Goal: Entertainment & Leisure: Consume media (video, audio)

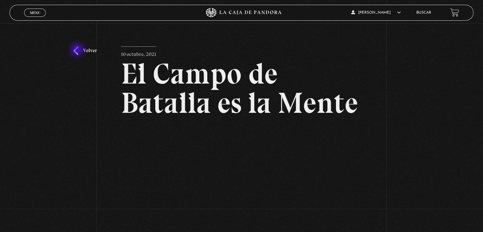
click at [78, 49] on link "Volver" at bounding box center [85, 50] width 24 height 9
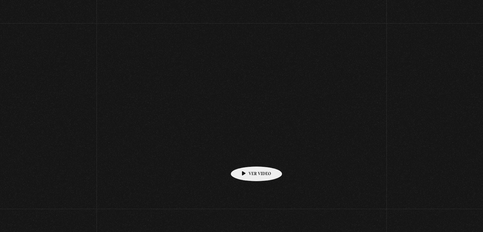
scroll to position [67, 0]
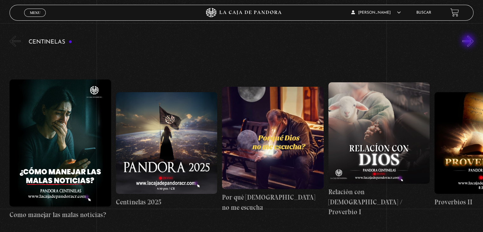
click at [469, 41] on button "»" at bounding box center [468, 41] width 11 height 11
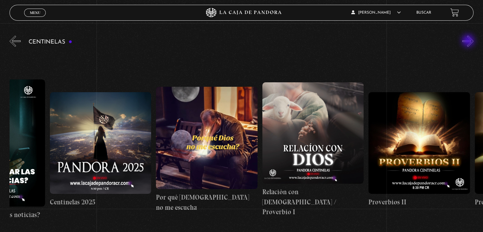
click at [469, 41] on button "»" at bounding box center [468, 41] width 11 height 11
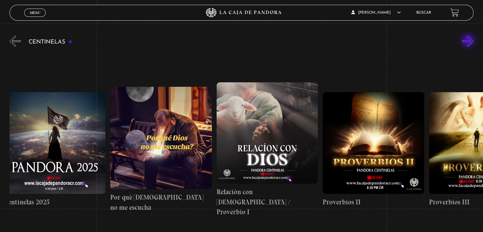
click at [469, 41] on button "»" at bounding box center [468, 41] width 11 height 11
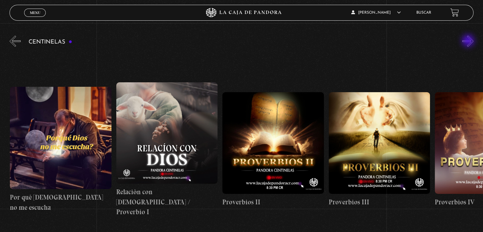
click at [469, 41] on button "»" at bounding box center [468, 41] width 11 height 11
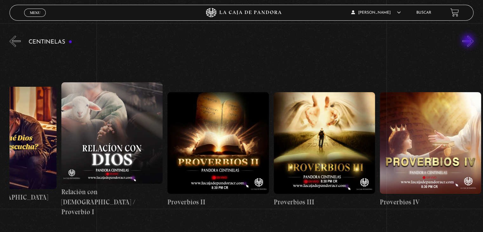
click at [469, 41] on button "»" at bounding box center [468, 41] width 11 height 11
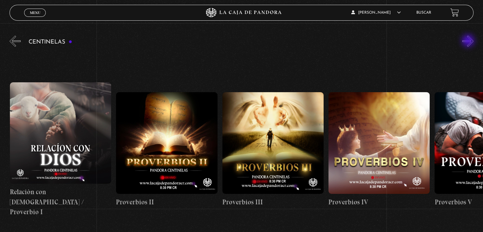
click at [469, 41] on button "»" at bounding box center [468, 41] width 11 height 11
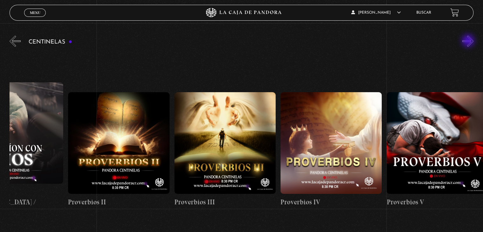
click at [469, 41] on button "»" at bounding box center [468, 41] width 11 height 11
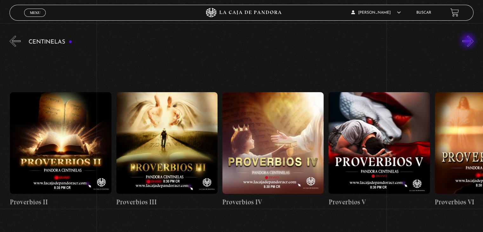
click at [469, 41] on button "»" at bounding box center [468, 41] width 11 height 11
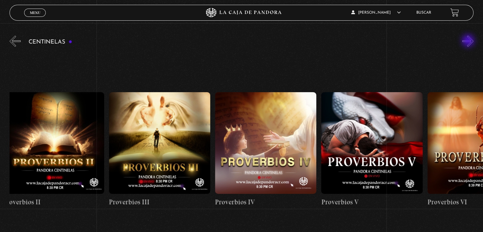
click at [469, 41] on button "»" at bounding box center [468, 41] width 11 height 11
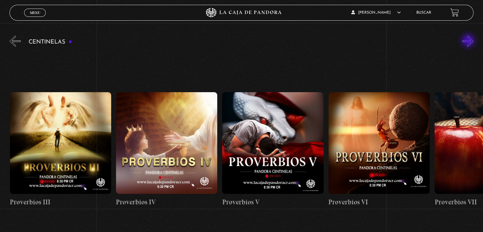
click at [469, 41] on button "»" at bounding box center [468, 41] width 11 height 11
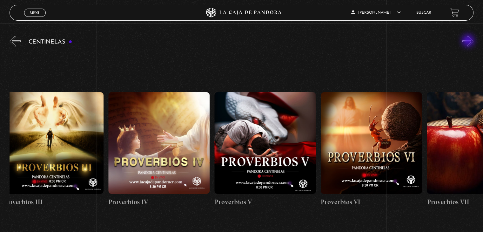
click at [469, 41] on button "»" at bounding box center [468, 41] width 11 height 11
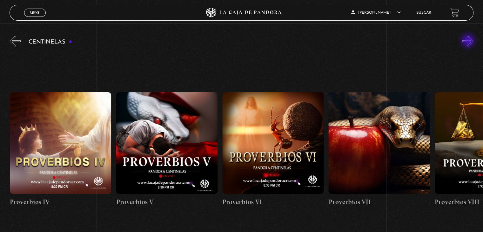
click at [469, 41] on button "»" at bounding box center [468, 41] width 11 height 11
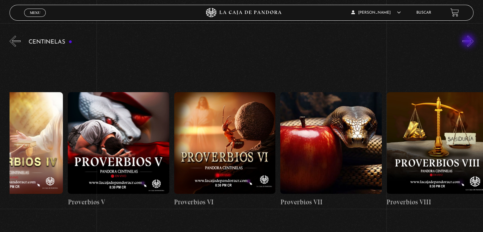
click at [469, 41] on button "»" at bounding box center [468, 41] width 11 height 11
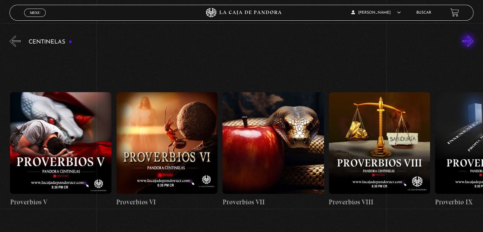
click at [469, 41] on button "»" at bounding box center [468, 41] width 11 height 11
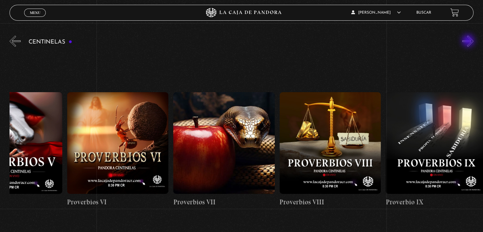
click at [469, 41] on button "»" at bounding box center [468, 41] width 11 height 11
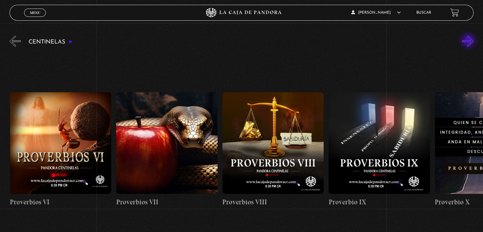
click at [469, 41] on button "»" at bounding box center [468, 41] width 11 height 11
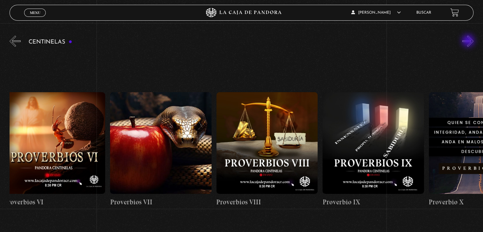
click at [469, 41] on button "»" at bounding box center [468, 41] width 11 height 11
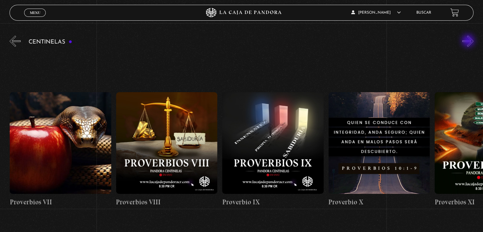
click at [469, 41] on button "»" at bounding box center [468, 41] width 11 height 11
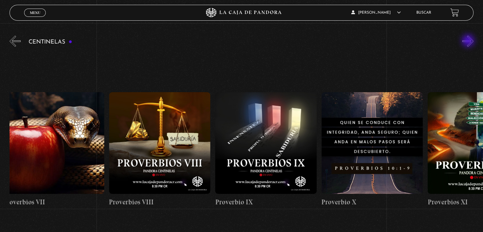
click at [469, 41] on button "»" at bounding box center [468, 41] width 11 height 11
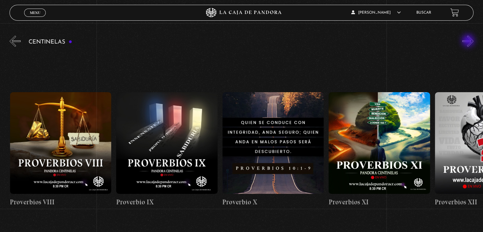
click at [469, 41] on button "»" at bounding box center [468, 41] width 11 height 11
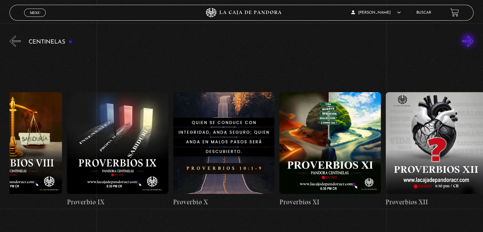
click at [469, 41] on button "»" at bounding box center [468, 41] width 11 height 11
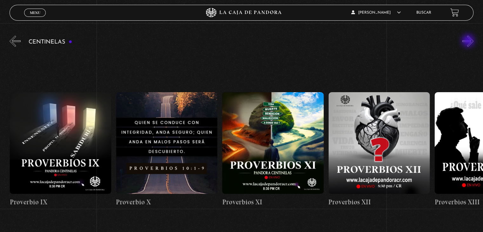
click at [469, 41] on button "»" at bounding box center [468, 41] width 11 height 11
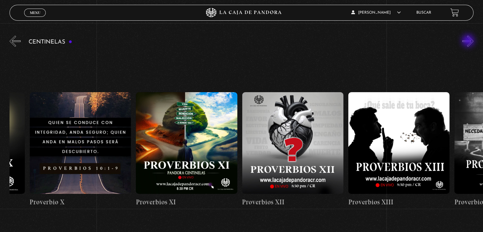
click at [469, 41] on button "»" at bounding box center [468, 41] width 11 height 11
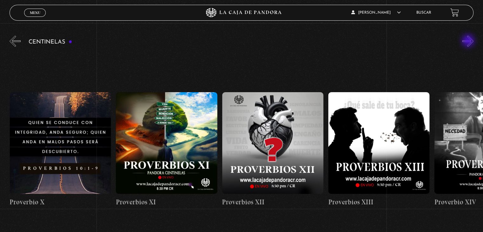
click at [469, 41] on button "»" at bounding box center [468, 41] width 11 height 11
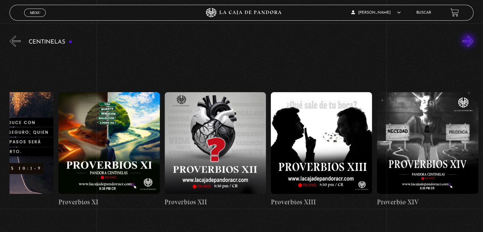
click at [469, 41] on button "»" at bounding box center [468, 41] width 11 height 11
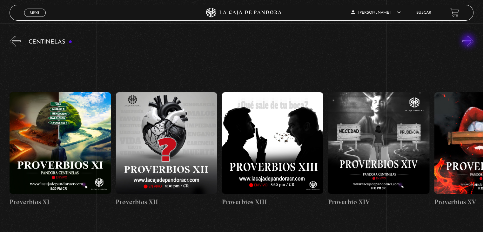
click at [469, 41] on button "»" at bounding box center [468, 41] width 11 height 11
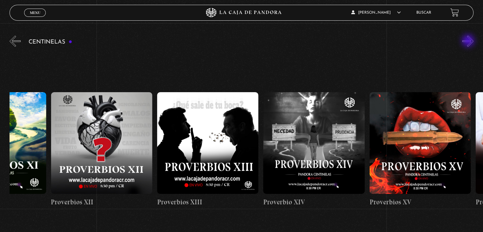
click at [469, 41] on button "»" at bounding box center [468, 41] width 11 height 11
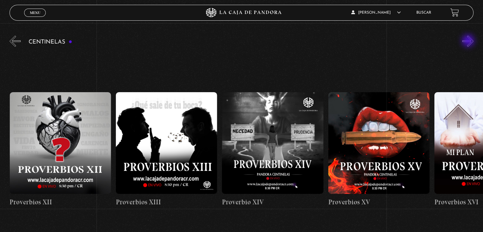
click at [469, 41] on button "»" at bounding box center [468, 41] width 11 height 11
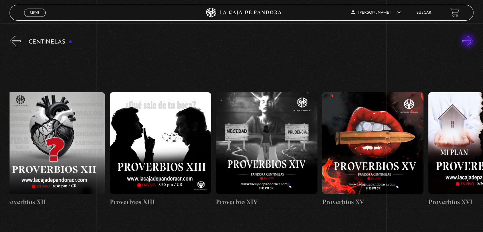
click at [469, 41] on button "»" at bounding box center [468, 41] width 11 height 11
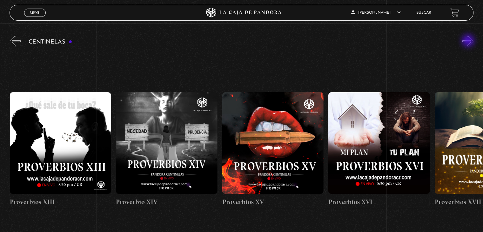
click at [469, 41] on button "»" at bounding box center [468, 41] width 11 height 11
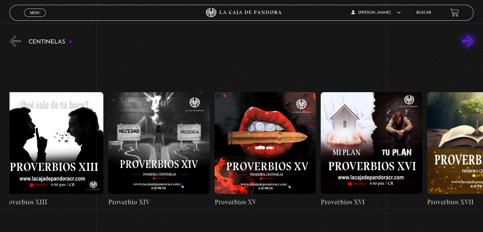
click at [469, 41] on button "»" at bounding box center [468, 41] width 11 height 11
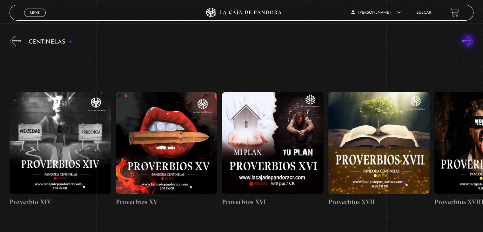
click at [469, 41] on button "»" at bounding box center [468, 41] width 11 height 11
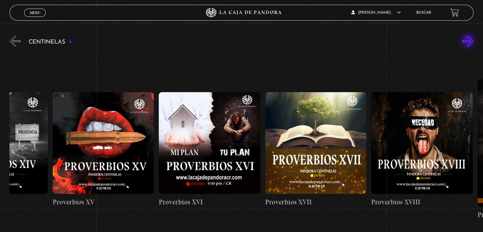
click at [469, 41] on button "»" at bounding box center [468, 41] width 11 height 11
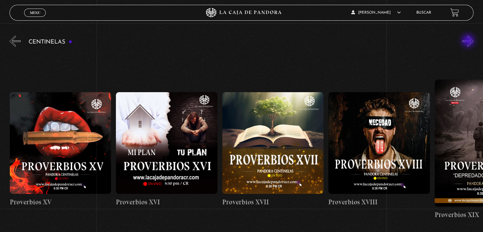
click at [469, 41] on button "»" at bounding box center [468, 41] width 11 height 11
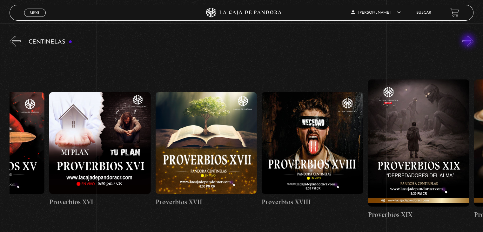
click at [469, 41] on button "»" at bounding box center [468, 41] width 11 height 11
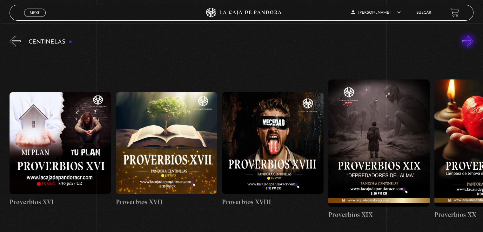
click at [469, 41] on button "»" at bounding box center [468, 41] width 11 height 11
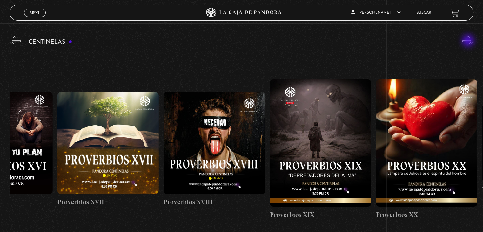
click at [469, 41] on button "»" at bounding box center [468, 41] width 11 height 11
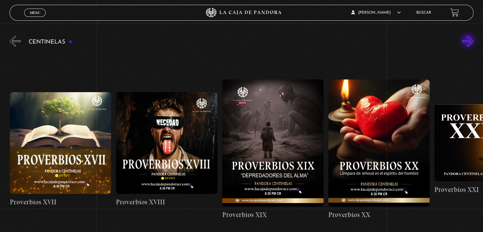
click at [469, 41] on button "»" at bounding box center [468, 41] width 11 height 11
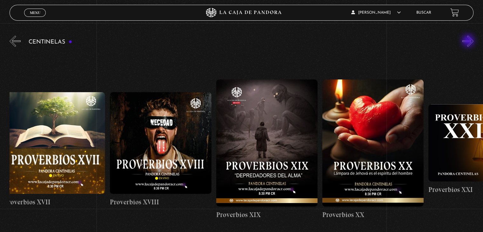
click at [469, 41] on button "»" at bounding box center [468, 41] width 11 height 11
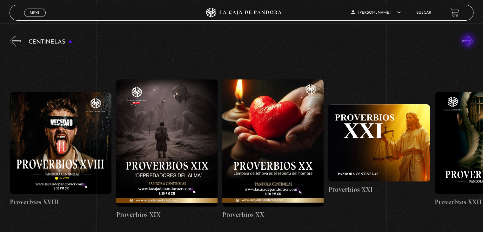
click at [469, 41] on button "»" at bounding box center [468, 41] width 11 height 11
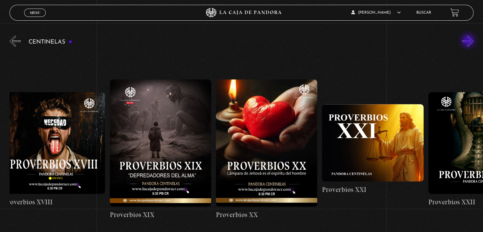
click at [469, 41] on button "»" at bounding box center [468, 41] width 11 height 11
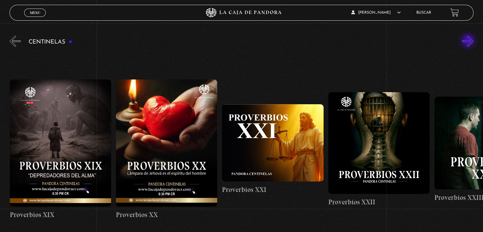
click at [469, 41] on button "»" at bounding box center [468, 41] width 11 height 11
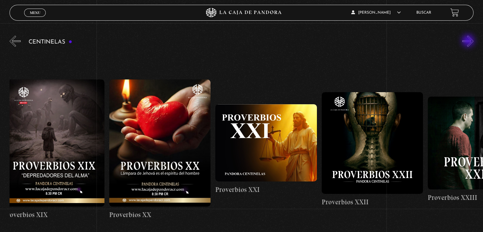
click at [469, 41] on button "»" at bounding box center [468, 41] width 11 height 11
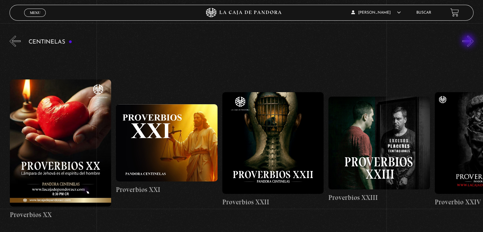
click at [469, 41] on button "»" at bounding box center [468, 41] width 11 height 11
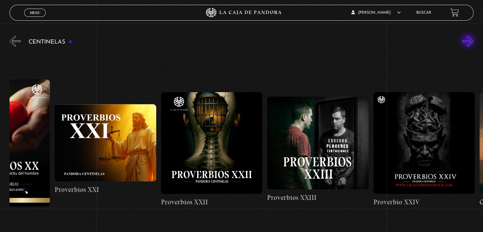
click at [469, 41] on button "»" at bounding box center [468, 41] width 11 height 11
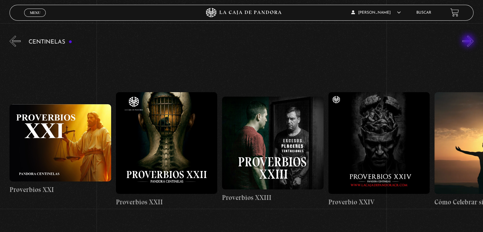
click at [469, 41] on button "»" at bounding box center [468, 41] width 11 height 11
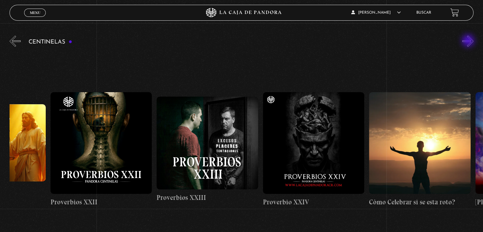
click at [469, 41] on button "»" at bounding box center [468, 41] width 11 height 11
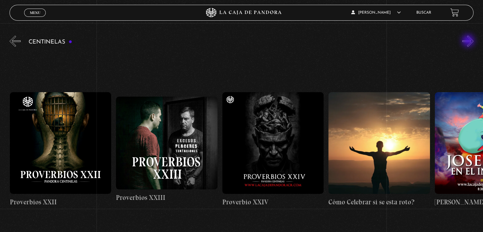
click at [469, 41] on button "»" at bounding box center [468, 41] width 11 height 11
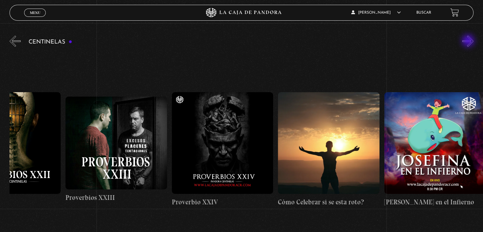
click at [469, 41] on button "»" at bounding box center [468, 41] width 11 height 11
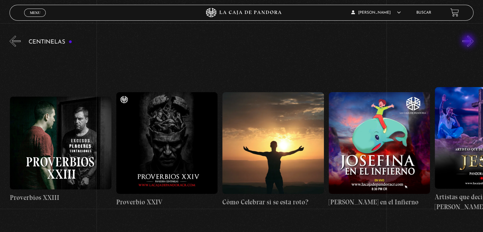
click at [469, 41] on button "»" at bounding box center [468, 41] width 11 height 11
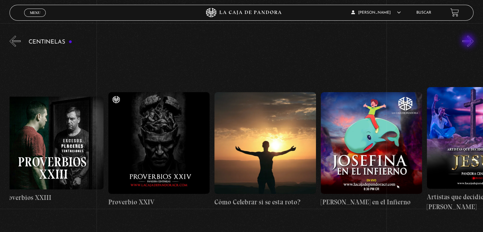
click at [469, 41] on button "»" at bounding box center [468, 41] width 11 height 11
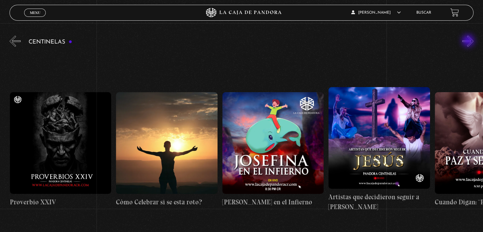
click at [469, 41] on button "»" at bounding box center [468, 41] width 11 height 11
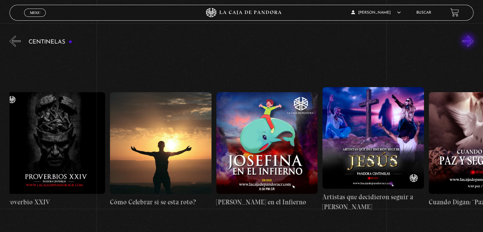
click at [469, 41] on button "»" at bounding box center [468, 41] width 11 height 11
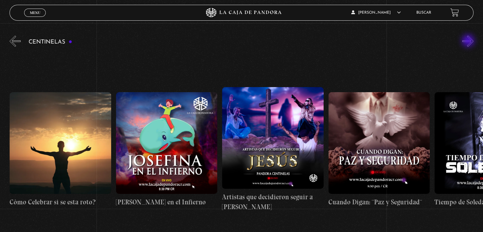
click at [469, 41] on button "»" at bounding box center [468, 41] width 11 height 11
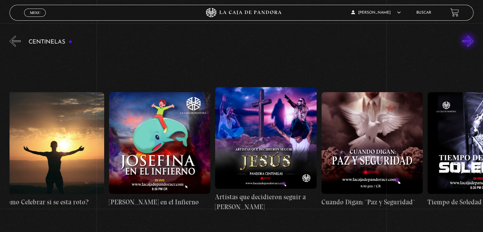
click at [469, 41] on button "»" at bounding box center [468, 41] width 11 height 11
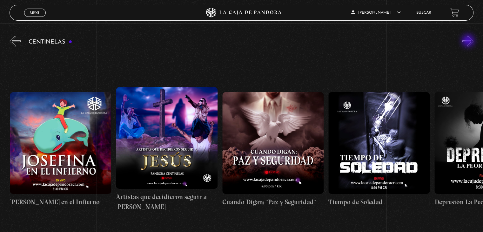
click at [469, 41] on button "»" at bounding box center [468, 41] width 11 height 11
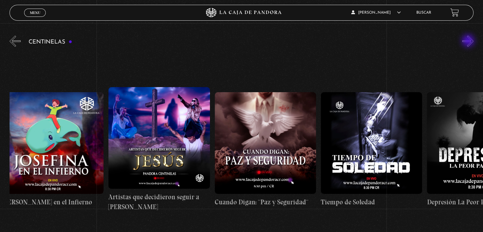
click at [469, 41] on button "»" at bounding box center [468, 41] width 11 height 11
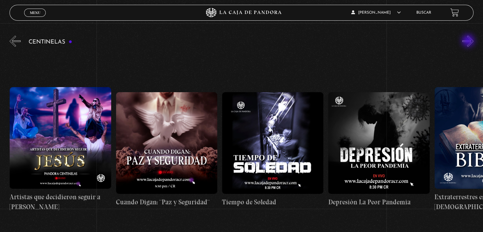
click at [469, 41] on button "»" at bounding box center [468, 41] width 11 height 11
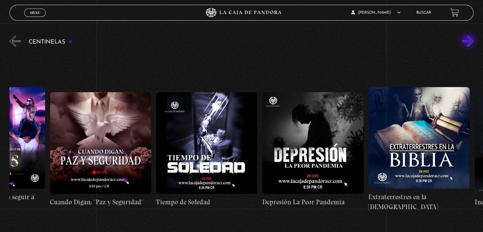
click at [469, 41] on button "»" at bounding box center [468, 41] width 11 height 11
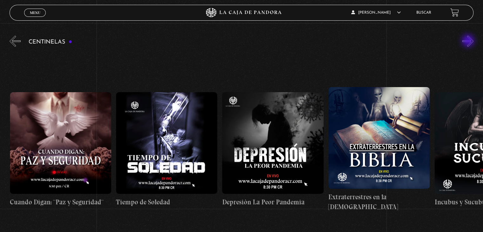
click at [469, 41] on button "»" at bounding box center [468, 41] width 11 height 11
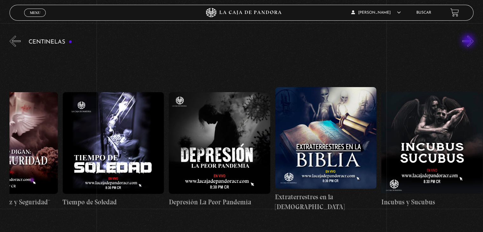
click at [469, 41] on button "»" at bounding box center [468, 41] width 11 height 11
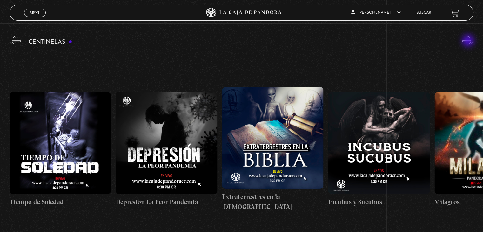
click at [469, 41] on button "»" at bounding box center [468, 41] width 11 height 11
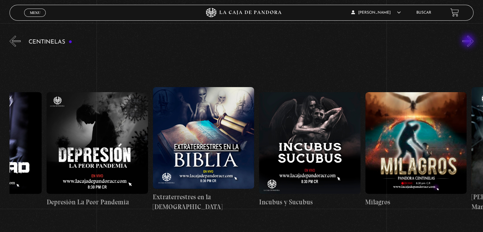
click at [469, 41] on button "»" at bounding box center [468, 41] width 11 height 11
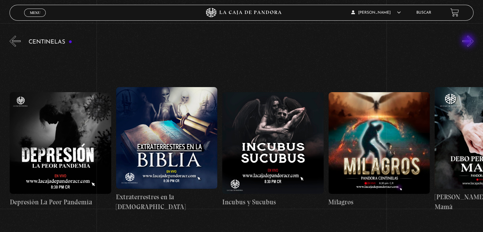
click at [469, 41] on button "»" at bounding box center [468, 41] width 11 height 11
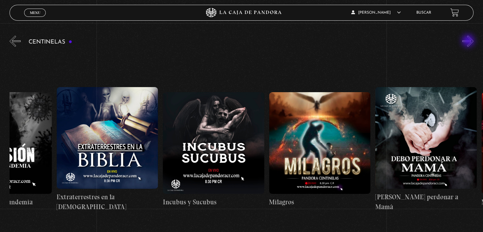
click at [469, 41] on button "»" at bounding box center [468, 41] width 11 height 11
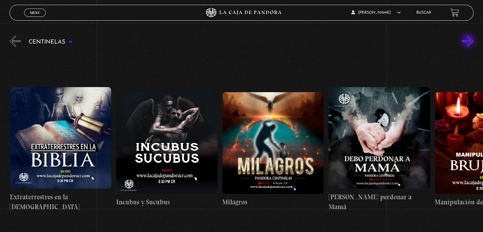
click at [469, 41] on button "»" at bounding box center [468, 41] width 11 height 11
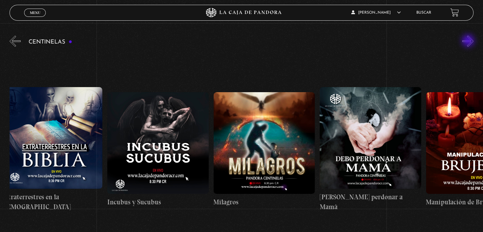
click at [469, 41] on button "»" at bounding box center [468, 41] width 11 height 11
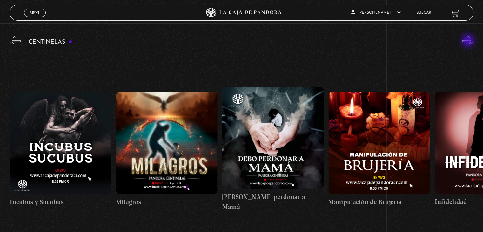
click at [469, 41] on button "»" at bounding box center [468, 41] width 11 height 11
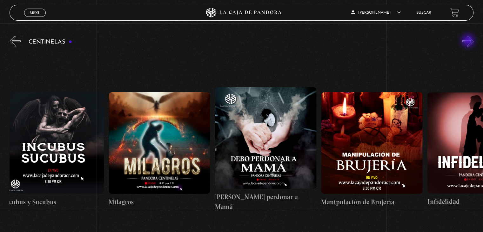
click at [469, 41] on button "»" at bounding box center [468, 41] width 11 height 11
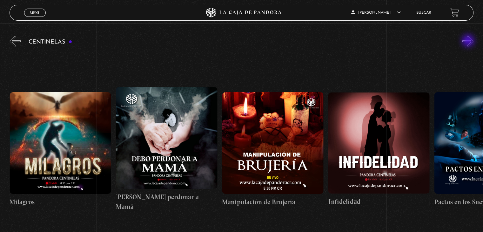
click at [469, 41] on button "»" at bounding box center [468, 41] width 11 height 11
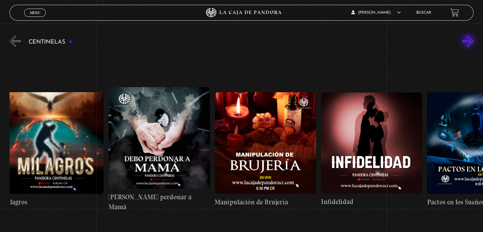
click at [469, 41] on button "»" at bounding box center [468, 41] width 11 height 11
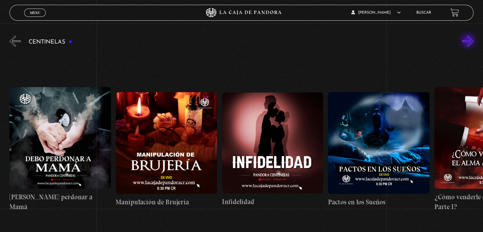
click at [469, 41] on button "»" at bounding box center [468, 41] width 11 height 11
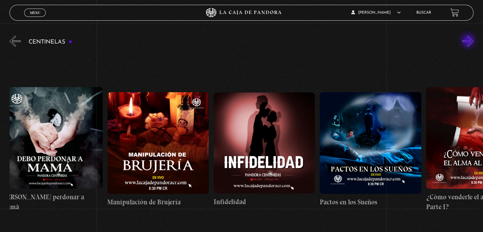
click at [469, 41] on button "»" at bounding box center [468, 41] width 11 height 11
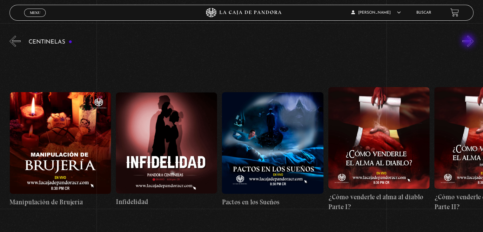
click at [469, 41] on button "»" at bounding box center [468, 41] width 11 height 11
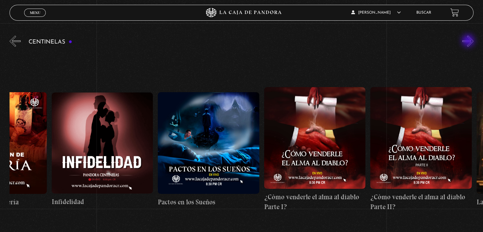
click at [469, 41] on button "»" at bounding box center [468, 41] width 11 height 11
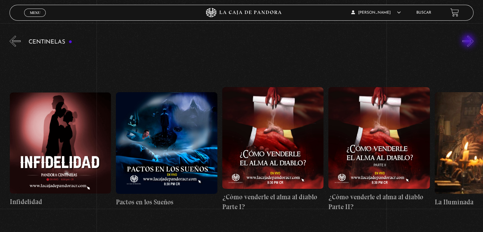
click at [469, 41] on button "»" at bounding box center [468, 41] width 11 height 11
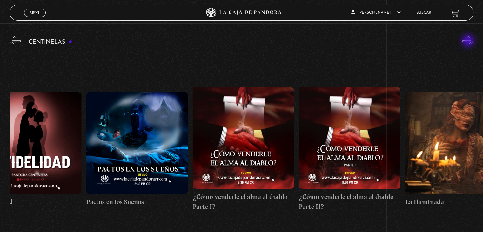
click at [469, 41] on button "»" at bounding box center [468, 41] width 11 height 11
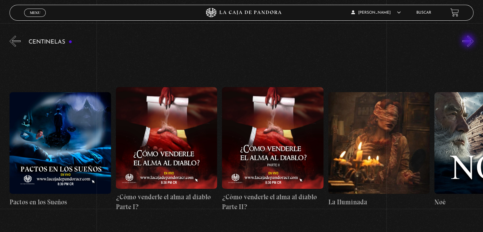
click at [469, 41] on button "»" at bounding box center [468, 41] width 11 height 11
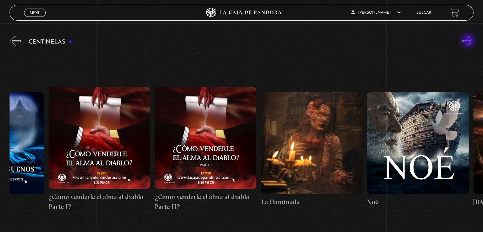
click at [469, 41] on button "»" at bounding box center [468, 41] width 11 height 11
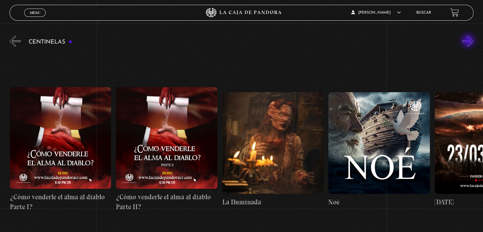
click at [469, 41] on button "»" at bounding box center [468, 41] width 11 height 11
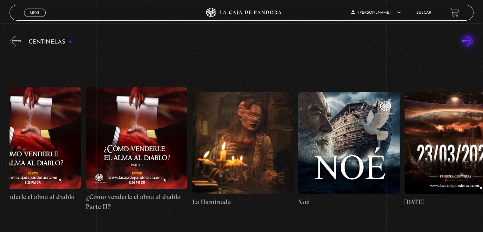
click at [469, 41] on button "»" at bounding box center [468, 41] width 11 height 11
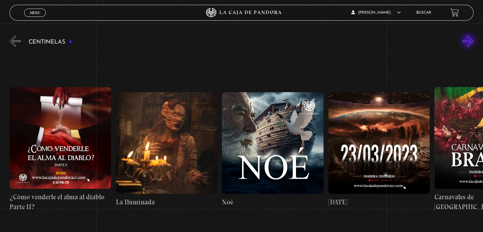
click at [469, 41] on button "»" at bounding box center [468, 41] width 11 height 11
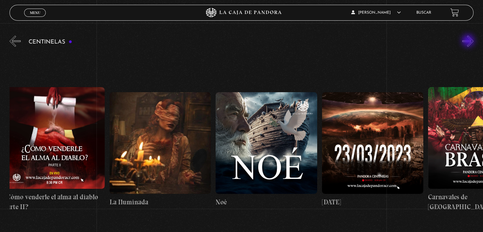
click at [469, 41] on button "»" at bounding box center [468, 41] width 11 height 11
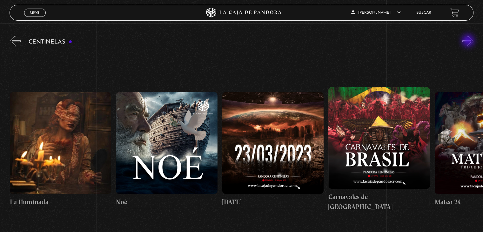
click at [469, 41] on button "»" at bounding box center [468, 41] width 11 height 11
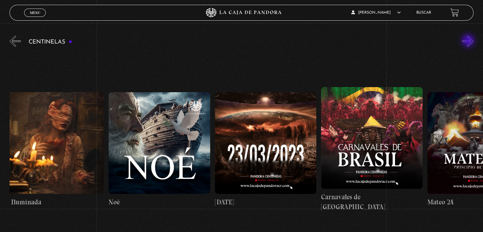
click at [469, 41] on button "»" at bounding box center [468, 41] width 11 height 11
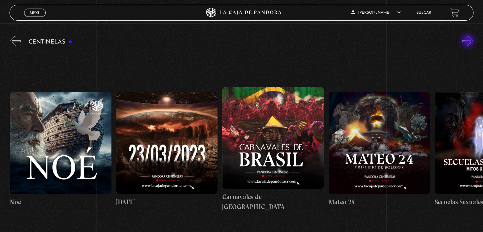
click at [469, 41] on button "»" at bounding box center [468, 41] width 11 height 11
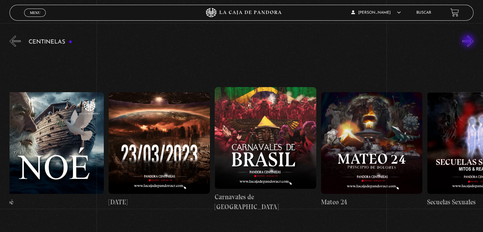
click at [469, 41] on button "»" at bounding box center [468, 41] width 11 height 11
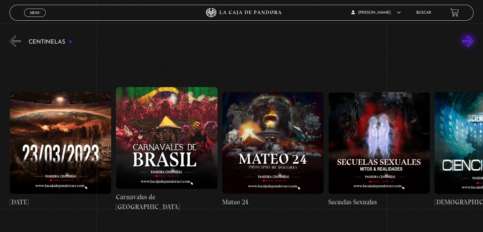
click at [469, 41] on button "»" at bounding box center [468, 41] width 11 height 11
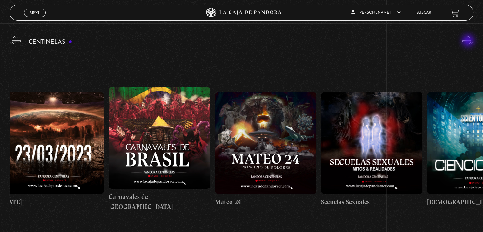
click at [469, 41] on button "»" at bounding box center [468, 41] width 11 height 11
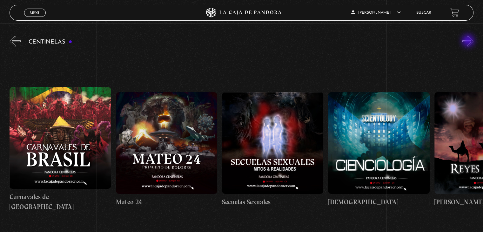
click at [469, 41] on button "»" at bounding box center [468, 41] width 11 height 11
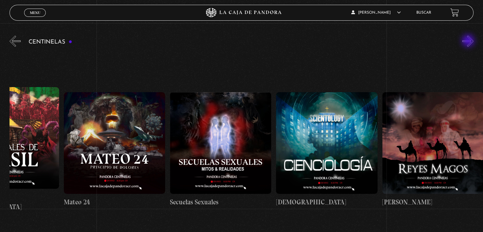
click at [469, 41] on button "»" at bounding box center [468, 41] width 11 height 11
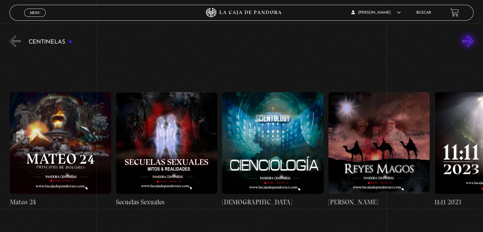
click at [469, 41] on button "»" at bounding box center [468, 41] width 11 height 11
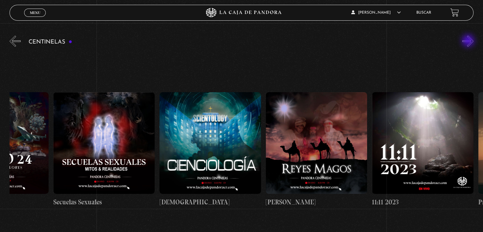
click at [469, 41] on button "»" at bounding box center [468, 41] width 11 height 11
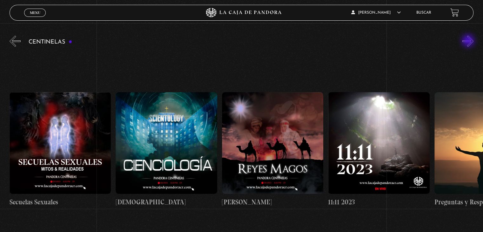
click at [469, 41] on button "»" at bounding box center [468, 41] width 11 height 11
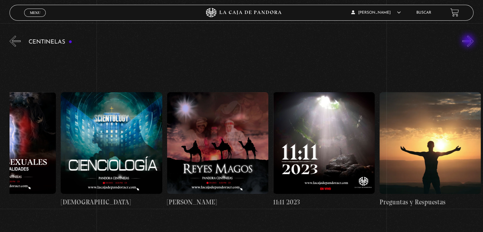
click at [469, 41] on button "»" at bounding box center [468, 41] width 11 height 11
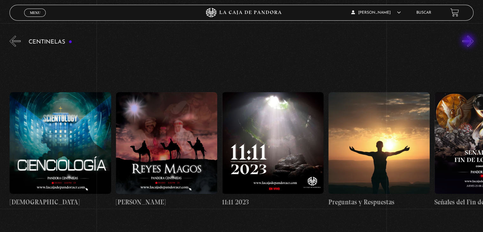
click at [469, 41] on button "»" at bounding box center [468, 41] width 11 height 11
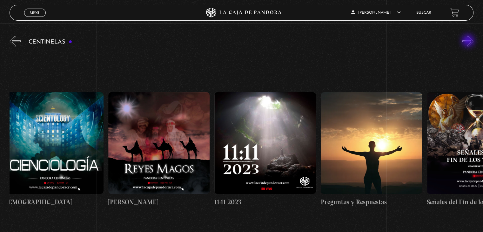
click at [469, 41] on button "»" at bounding box center [468, 41] width 11 height 11
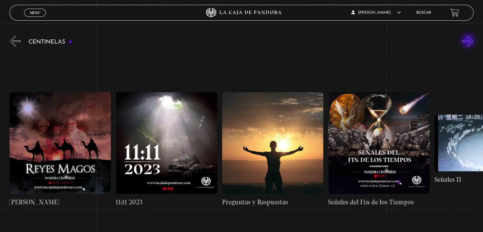
click at [469, 41] on button "»" at bounding box center [468, 41] width 11 height 11
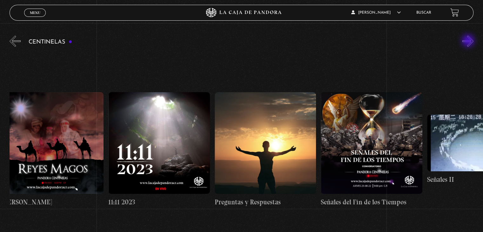
click at [469, 41] on button "»" at bounding box center [468, 41] width 11 height 11
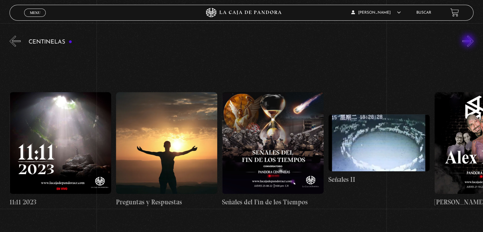
click at [469, 41] on button "»" at bounding box center [468, 41] width 11 height 11
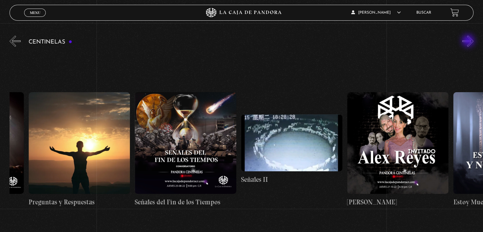
click at [469, 41] on button "»" at bounding box center [468, 41] width 11 height 11
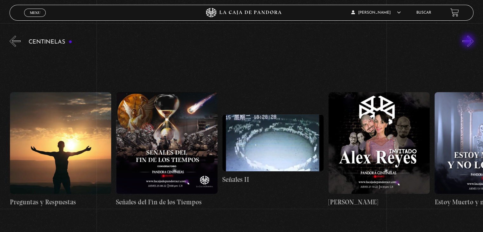
click at [469, 41] on button "»" at bounding box center [468, 41] width 11 height 11
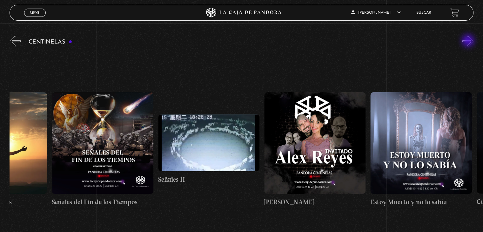
click at [469, 41] on button "»" at bounding box center [468, 41] width 11 height 11
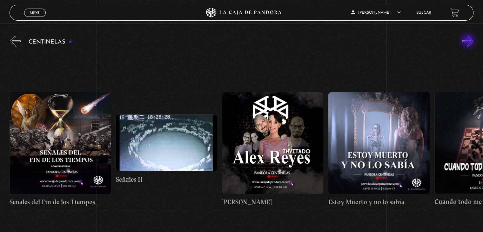
click at [469, 41] on button "»" at bounding box center [468, 41] width 11 height 11
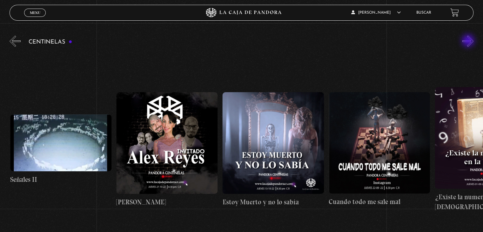
scroll to position [0, 5633]
click at [469, 41] on button "»" at bounding box center [468, 41] width 11 height 11
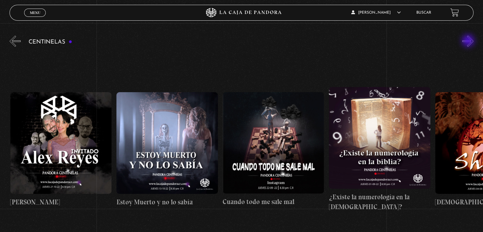
click at [469, 41] on button "»" at bounding box center [468, 41] width 11 height 11
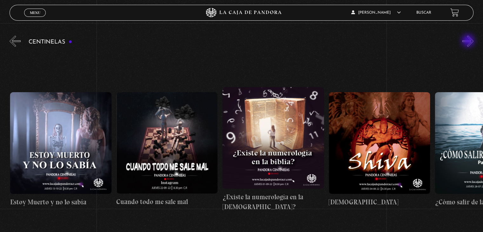
click at [469, 41] on button "»" at bounding box center [468, 41] width 11 height 11
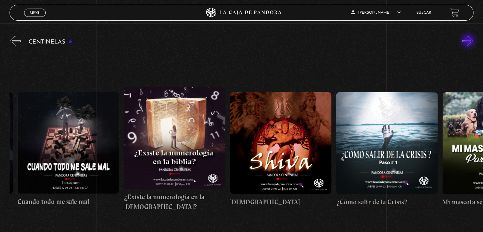
click at [469, 41] on button "»" at bounding box center [468, 41] width 11 height 11
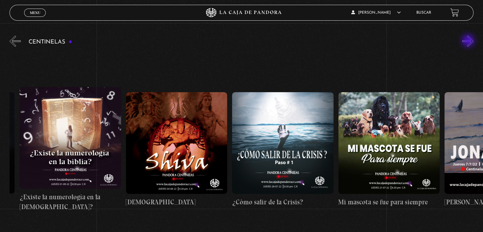
click at [469, 41] on button "»" at bounding box center [468, 41] width 11 height 11
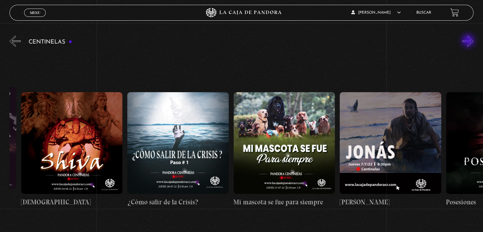
click at [469, 41] on button "»" at bounding box center [468, 41] width 11 height 11
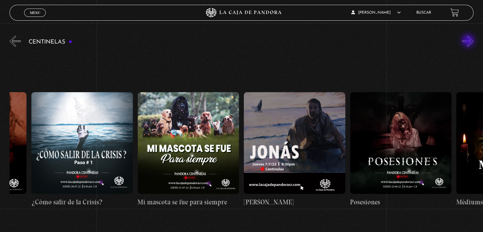
click at [469, 41] on button "»" at bounding box center [468, 41] width 11 height 11
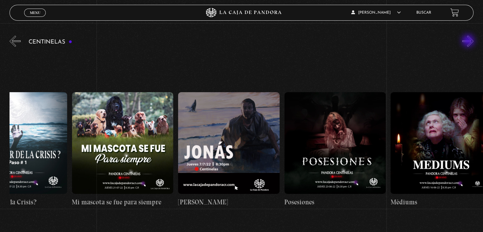
click at [469, 41] on button "»" at bounding box center [468, 41] width 11 height 11
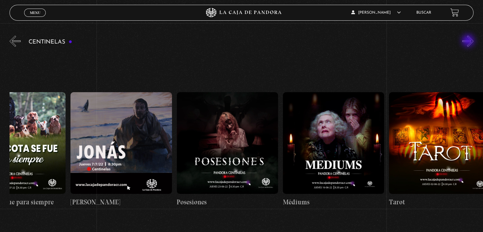
click at [469, 41] on button "»" at bounding box center [468, 41] width 11 height 11
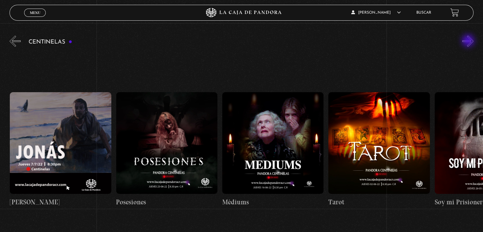
click at [469, 41] on button "»" at bounding box center [468, 41] width 11 height 11
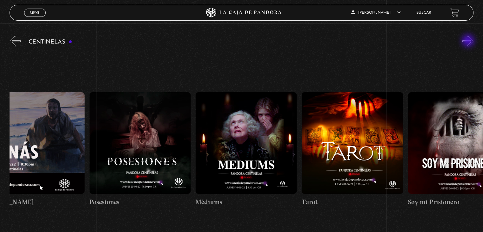
click at [469, 41] on button "»" at bounding box center [468, 41] width 11 height 11
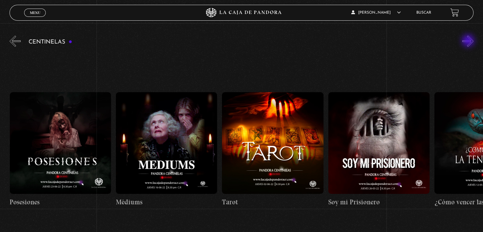
click at [469, 41] on button "»" at bounding box center [468, 41] width 11 height 11
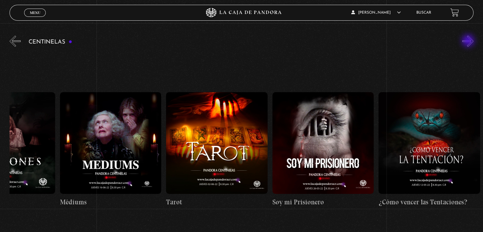
click at [469, 41] on button "»" at bounding box center [468, 41] width 11 height 11
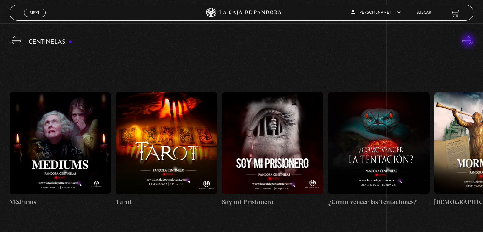
click at [469, 41] on button "»" at bounding box center [468, 41] width 11 height 11
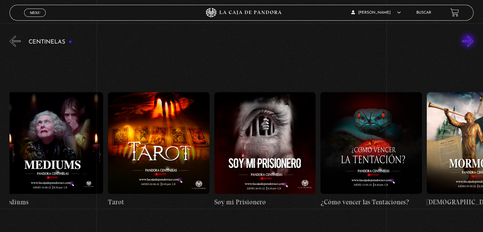
click at [469, 41] on button "»" at bounding box center [468, 41] width 11 height 11
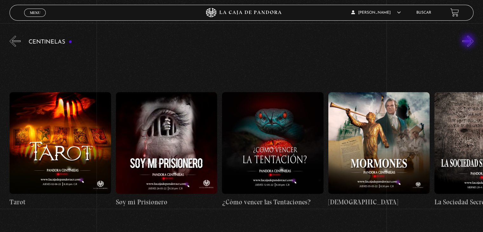
click at [469, 41] on button "»" at bounding box center [468, 41] width 11 height 11
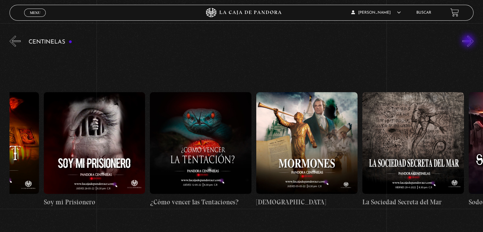
click at [469, 41] on button "»" at bounding box center [468, 41] width 11 height 11
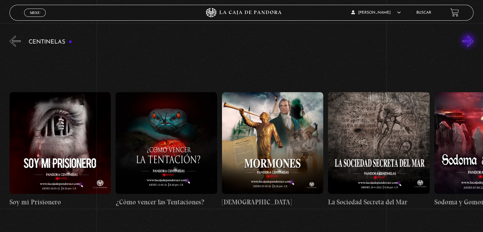
click at [469, 41] on button "»" at bounding box center [468, 41] width 11 height 11
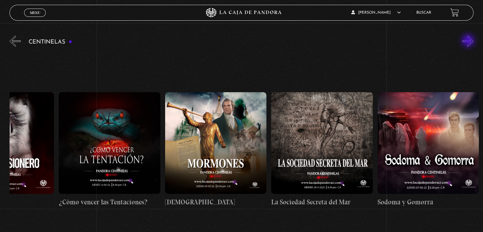
click at [469, 41] on button "»" at bounding box center [468, 41] width 11 height 11
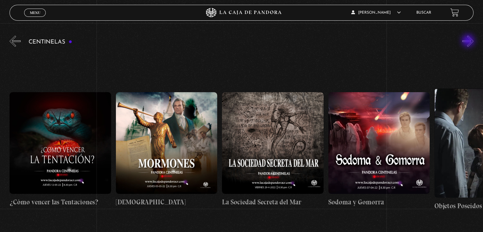
click at [469, 41] on button "»" at bounding box center [468, 41] width 11 height 11
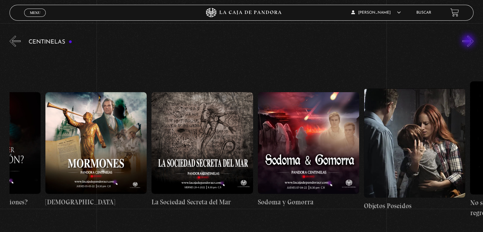
click at [469, 41] on button "»" at bounding box center [468, 41] width 11 height 11
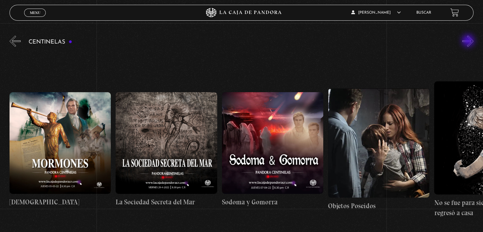
click at [469, 41] on button "»" at bounding box center [468, 41] width 11 height 11
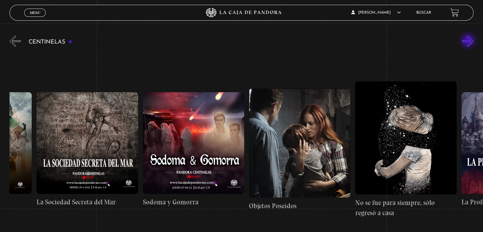
click at [469, 41] on button "»" at bounding box center [468, 41] width 11 height 11
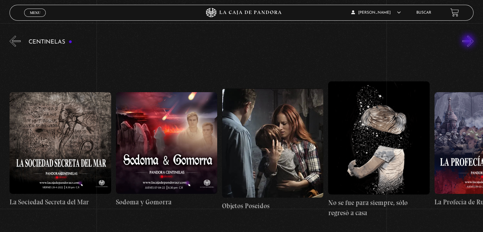
click at [469, 41] on button "»" at bounding box center [468, 41] width 11 height 11
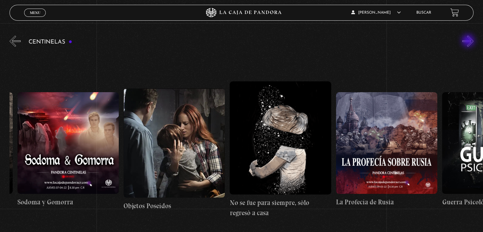
click at [469, 41] on button "»" at bounding box center [468, 41] width 11 height 11
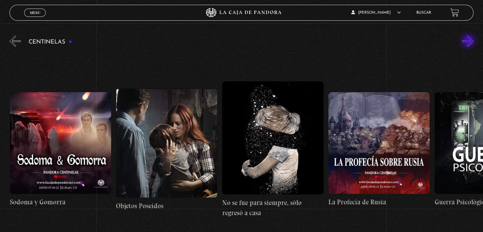
click at [469, 41] on button "»" at bounding box center [468, 41] width 11 height 11
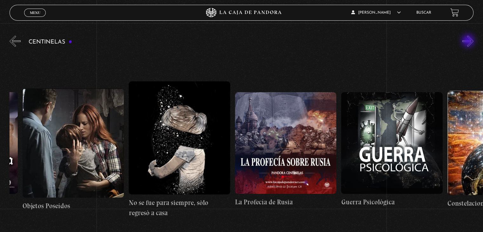
click at [469, 41] on button "»" at bounding box center [468, 41] width 11 height 11
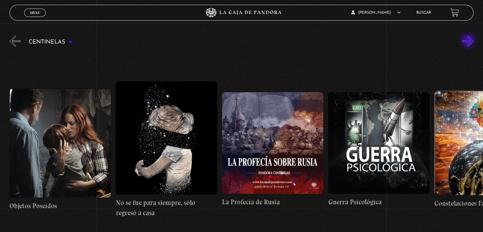
click at [469, 41] on button "»" at bounding box center [468, 41] width 11 height 11
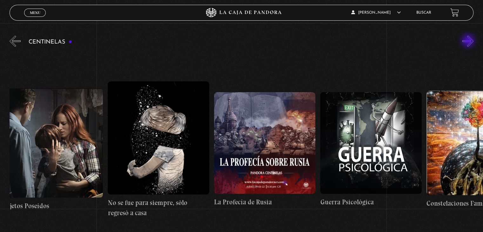
click at [469, 41] on button "»" at bounding box center [468, 41] width 11 height 11
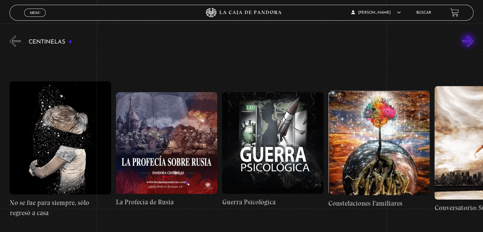
click at [469, 41] on button "»" at bounding box center [468, 41] width 11 height 11
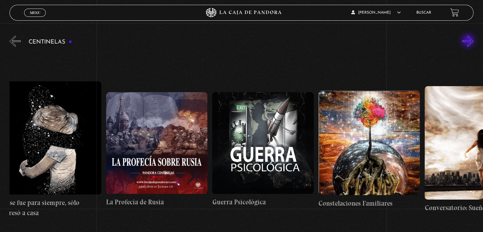
click at [469, 41] on button "»" at bounding box center [468, 41] width 11 height 11
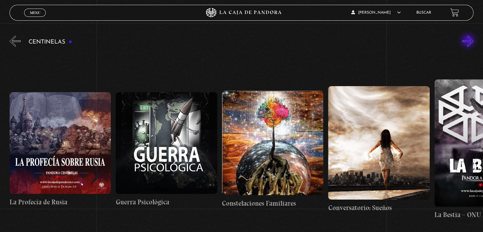
click at [469, 41] on button "»" at bounding box center [468, 41] width 11 height 11
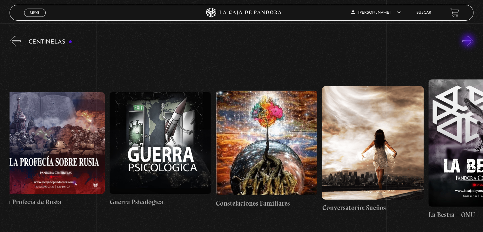
click at [469, 41] on button "»" at bounding box center [468, 41] width 11 height 11
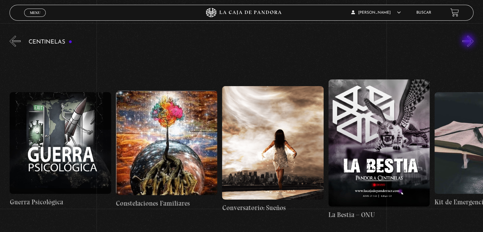
click at [469, 41] on button "»" at bounding box center [468, 41] width 11 height 11
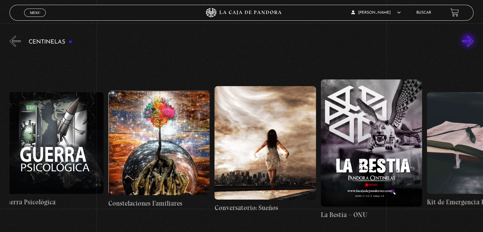
click at [469, 41] on button "»" at bounding box center [468, 41] width 11 height 11
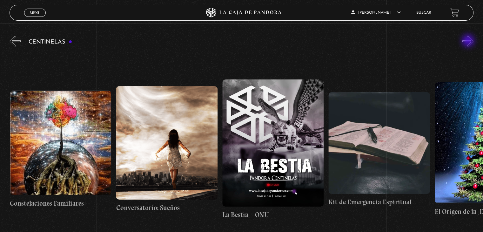
click at [469, 41] on button "»" at bounding box center [468, 41] width 11 height 11
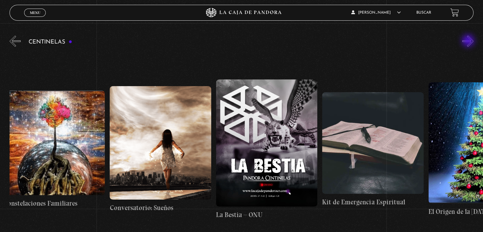
click at [469, 41] on button "»" at bounding box center [468, 41] width 11 height 11
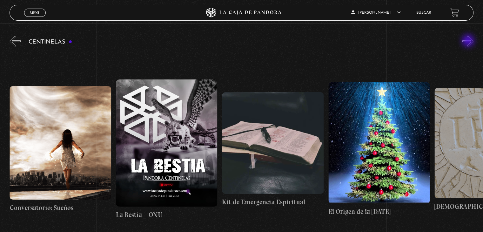
click at [469, 41] on button "»" at bounding box center [468, 41] width 11 height 11
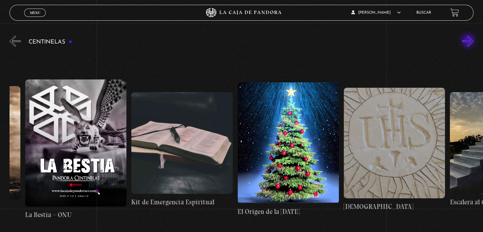
click at [469, 41] on button "»" at bounding box center [468, 41] width 11 height 11
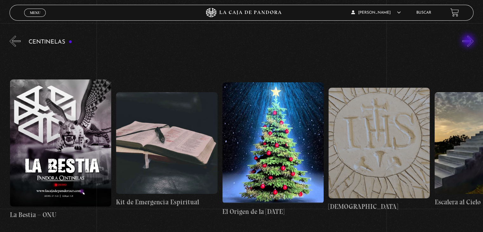
click at [469, 41] on button "»" at bounding box center [468, 41] width 11 height 11
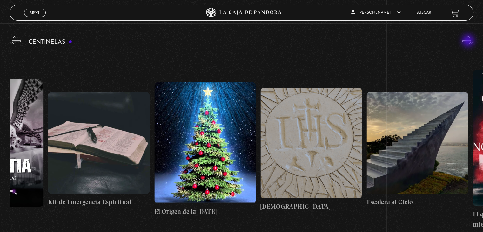
click at [469, 41] on button "»" at bounding box center [468, 41] width 11 height 11
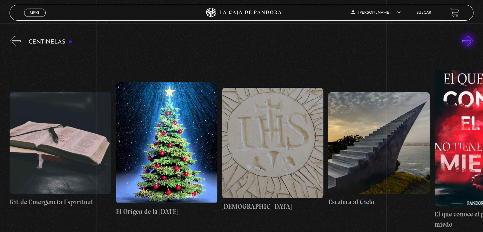
click at [469, 41] on button "»" at bounding box center [468, 41] width 11 height 11
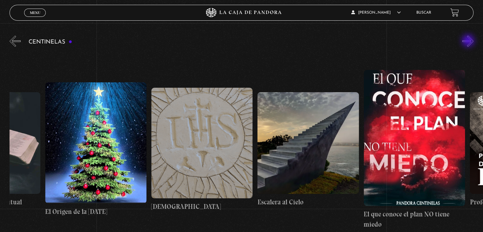
click at [469, 41] on button "»" at bounding box center [468, 41] width 11 height 11
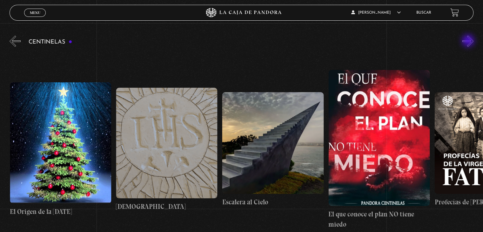
click at [469, 41] on button "»" at bounding box center [468, 41] width 11 height 11
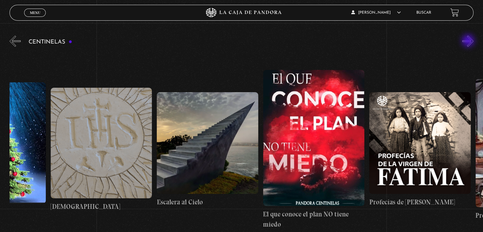
click at [469, 41] on button "»" at bounding box center [468, 41] width 11 height 11
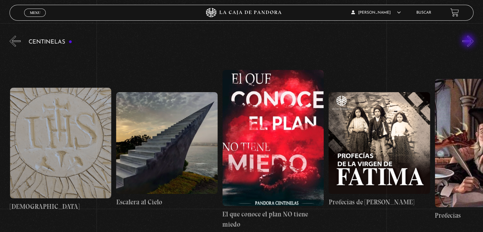
click at [469, 41] on button "»" at bounding box center [468, 41] width 11 height 11
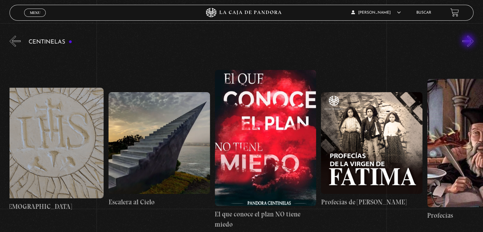
click at [469, 41] on button "»" at bounding box center [468, 41] width 11 height 11
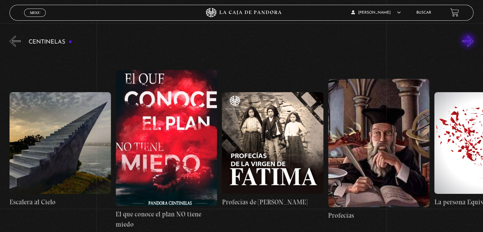
click at [469, 41] on button "»" at bounding box center [468, 41] width 11 height 11
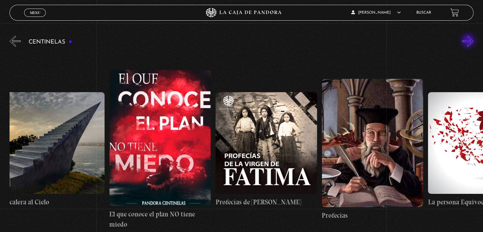
click at [469, 41] on button "»" at bounding box center [468, 41] width 11 height 11
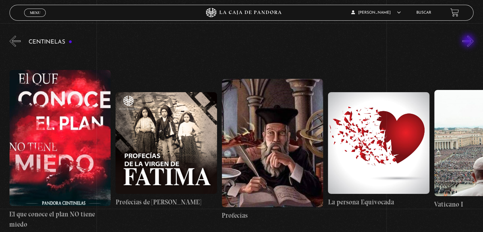
click at [469, 41] on button "»" at bounding box center [468, 41] width 11 height 11
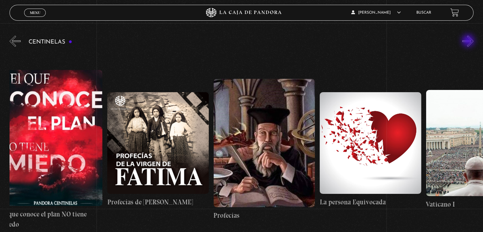
click at [469, 41] on button "»" at bounding box center [468, 41] width 11 height 11
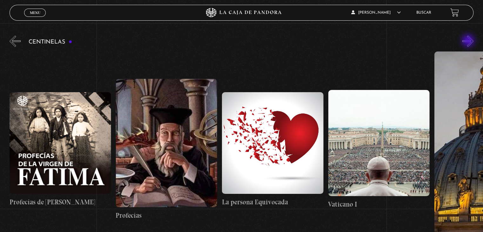
click at [469, 41] on button "»" at bounding box center [468, 41] width 11 height 11
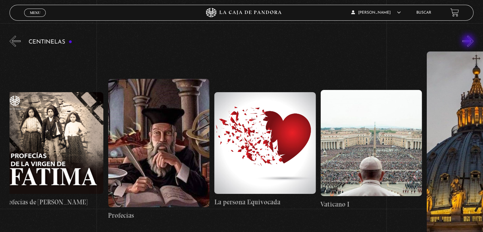
click at [469, 41] on button "»" at bounding box center [468, 41] width 11 height 11
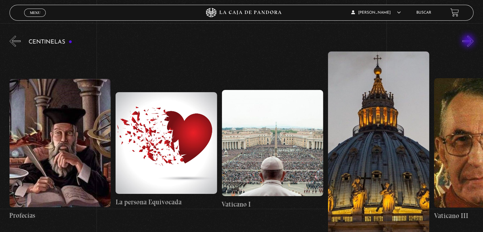
click at [469, 41] on button "»" at bounding box center [468, 41] width 11 height 11
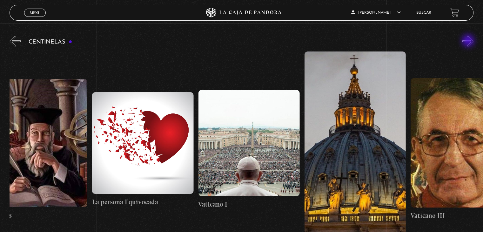
click at [469, 41] on button "»" at bounding box center [468, 41] width 11 height 11
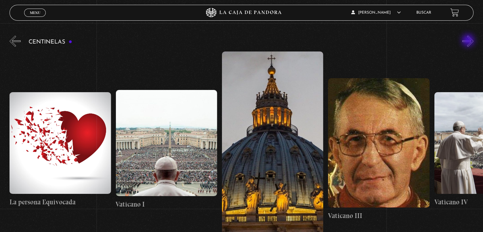
click at [469, 41] on button "»" at bounding box center [468, 41] width 11 height 11
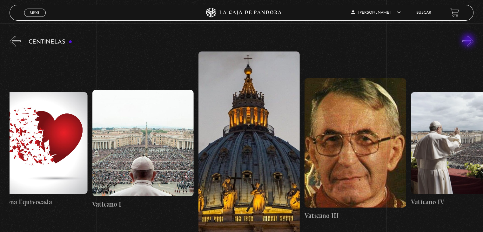
click at [469, 41] on button "»" at bounding box center [468, 41] width 11 height 11
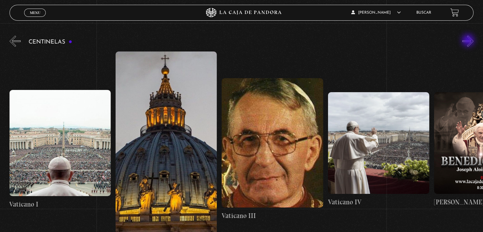
click at [469, 41] on button "»" at bounding box center [468, 41] width 11 height 11
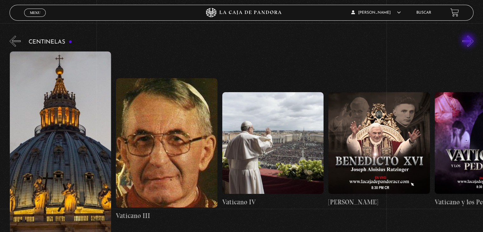
click at [469, 41] on button "»" at bounding box center [468, 41] width 11 height 11
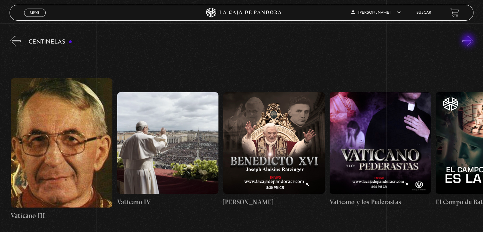
click at [469, 41] on button "»" at bounding box center [468, 41] width 11 height 11
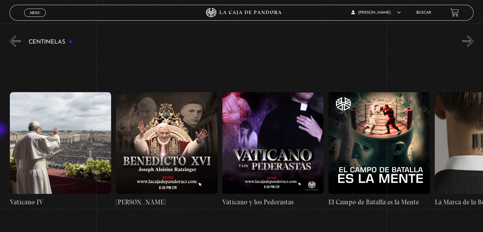
scroll to position [0, 9352]
click at [18, 43] on button "«" at bounding box center [15, 41] width 11 height 11
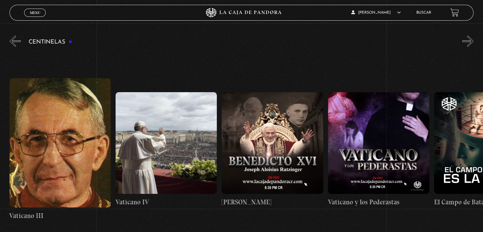
scroll to position [0, 9246]
click at [13, 40] on button "«" at bounding box center [15, 41] width 11 height 11
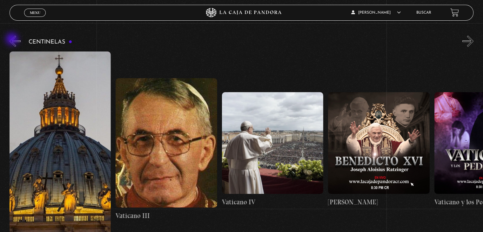
click at [13, 40] on button "«" at bounding box center [15, 41] width 11 height 11
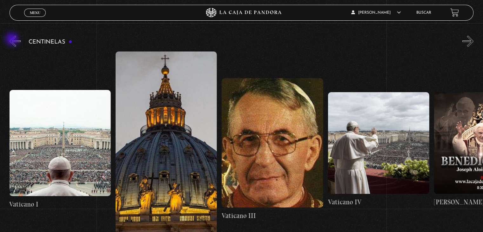
click at [13, 40] on button "«" at bounding box center [15, 41] width 11 height 11
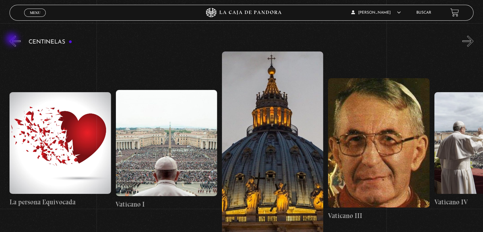
click at [13, 40] on button "«" at bounding box center [15, 41] width 11 height 11
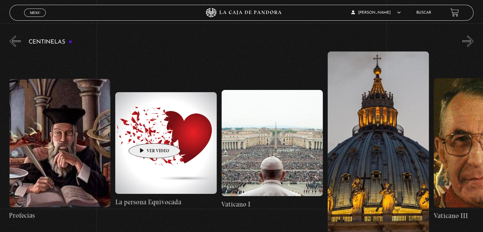
scroll to position [0, 8821]
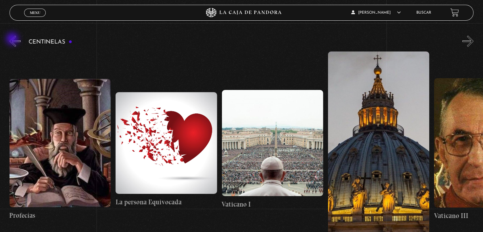
click at [13, 39] on button "«" at bounding box center [15, 41] width 11 height 11
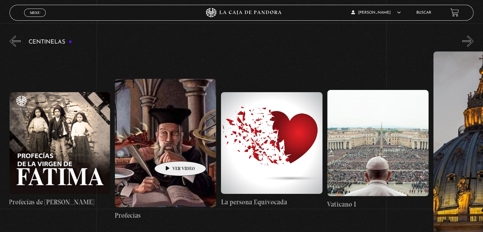
scroll to position [0, 8715]
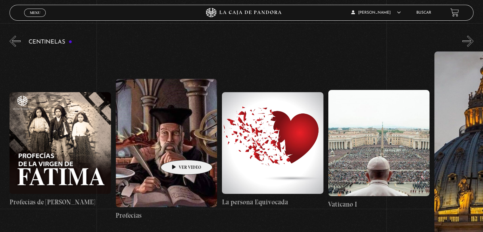
click at [177, 150] on figure at bounding box center [166, 143] width 101 height 128
